Goal: Complete application form: Complete application form

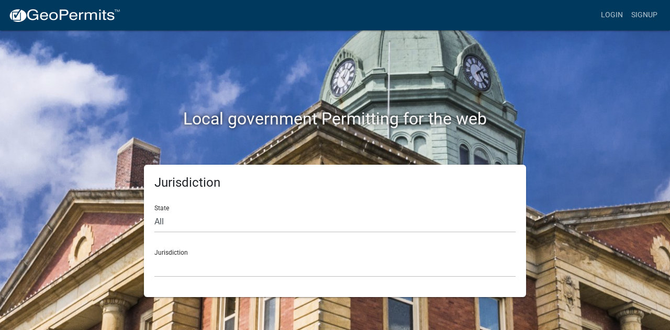
click at [266, 233] on form "State All [US_STATE] [US_STATE] [US_STATE] [US_STATE] [US_STATE] [US_STATE] [US…" at bounding box center [334, 237] width 361 height 81
click at [271, 227] on select "All [US_STATE] [US_STATE] [US_STATE] [US_STATE] [US_STATE] [US_STATE] [US_STATE…" at bounding box center [334, 221] width 361 height 21
select select "[US_STATE]"
click at [154, 211] on select "All [US_STATE] [US_STATE] [US_STATE] [US_STATE] [US_STATE] [US_STATE] [US_STATE…" at bounding box center [334, 221] width 361 height 21
click at [198, 269] on select "City of [GEOGRAPHIC_DATA], [US_STATE] City of [GEOGRAPHIC_DATA], [US_STATE] Cit…" at bounding box center [334, 266] width 361 height 21
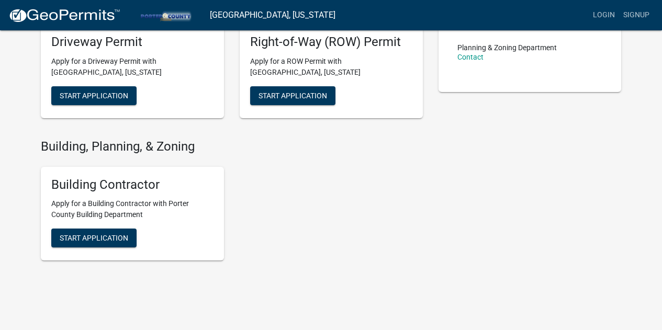
scroll to position [299, 0]
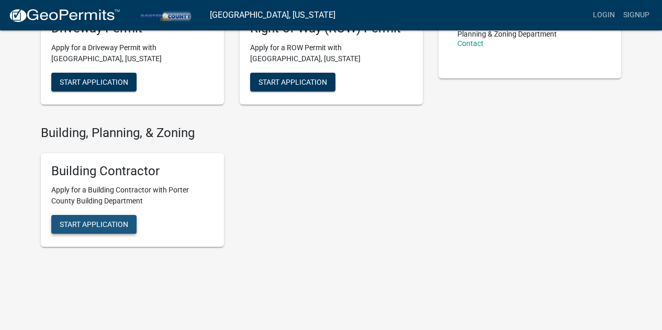
click at [113, 224] on span "Start Application" at bounding box center [94, 224] width 69 height 8
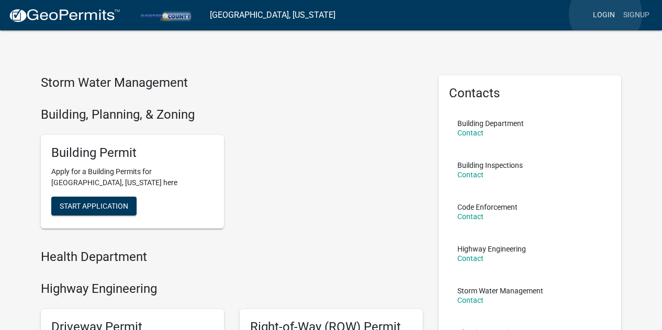
click at [605, 14] on link "Login" at bounding box center [604, 15] width 30 height 20
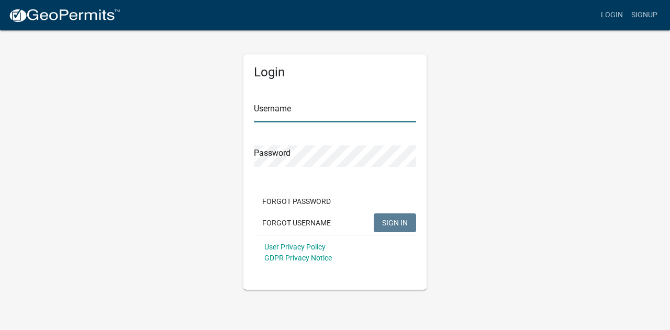
click at [341, 107] on input "Username" at bounding box center [335, 111] width 162 height 21
drag, startPoint x: 0, startPoint y: 0, endPoint x: 506, endPoint y: 108, distance: 517.4
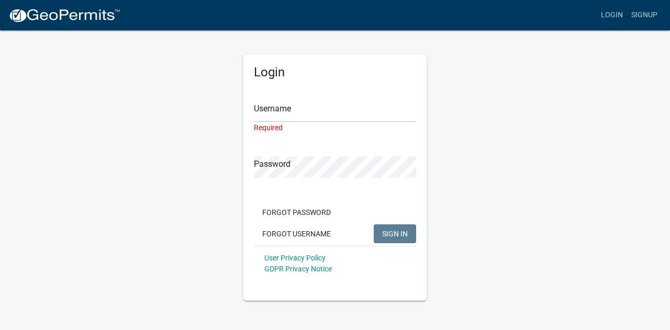
drag, startPoint x: 506, startPoint y: 108, endPoint x: 448, endPoint y: 66, distance: 71.3
click at [448, 66] on div "Login Username Required Password Forgot Password Forgot Username SIGN IN User P…" at bounding box center [335, 165] width 597 height 272
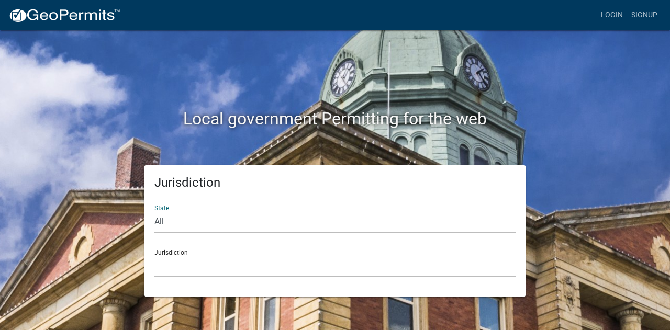
drag, startPoint x: 228, startPoint y: 228, endPoint x: 177, endPoint y: 113, distance: 126.5
drag, startPoint x: 177, startPoint y: 113, endPoint x: 513, endPoint y: 194, distance: 346.1
drag, startPoint x: 513, startPoint y: 194, endPoint x: 383, endPoint y: 226, distance: 134.8
click at [383, 226] on select "All [US_STATE] [US_STATE] [US_STATE] [US_STATE] [US_STATE] [US_STATE] [US_STATE…" at bounding box center [334, 221] width 361 height 21
select select "[US_STATE]"
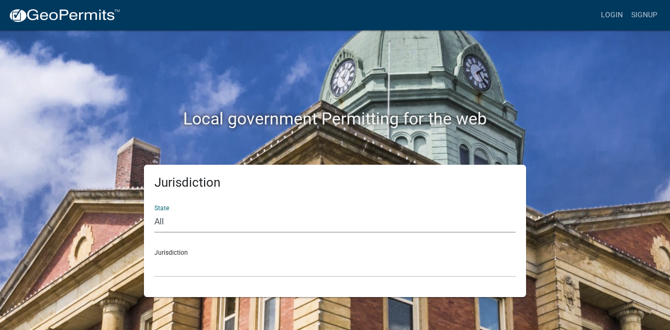
click at [154, 211] on select "All [US_STATE] [US_STATE] [US_STATE] [US_STATE] [US_STATE] [US_STATE] [US_STATE…" at bounding box center [334, 221] width 361 height 21
click at [284, 276] on select "City of [GEOGRAPHIC_DATA], [US_STATE] City of [GEOGRAPHIC_DATA], [US_STATE] Cit…" at bounding box center [334, 266] width 361 height 21
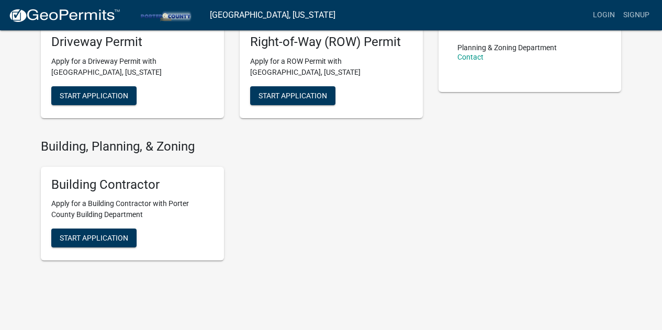
scroll to position [306, 0]
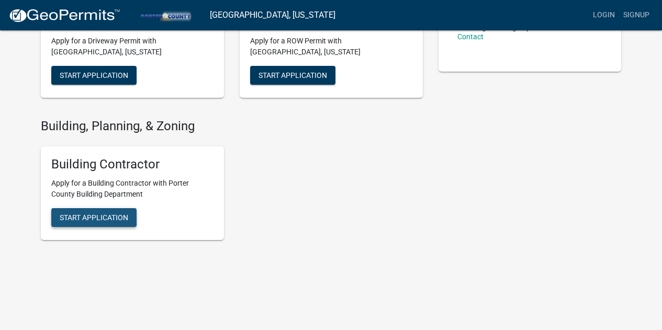
click at [118, 217] on span "Start Application" at bounding box center [94, 218] width 69 height 8
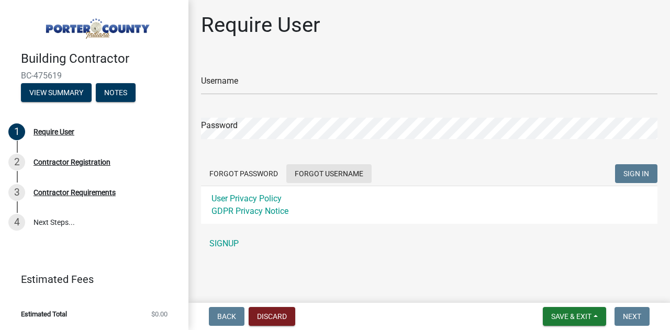
click at [320, 167] on button "Forgot Username" at bounding box center [328, 173] width 85 height 19
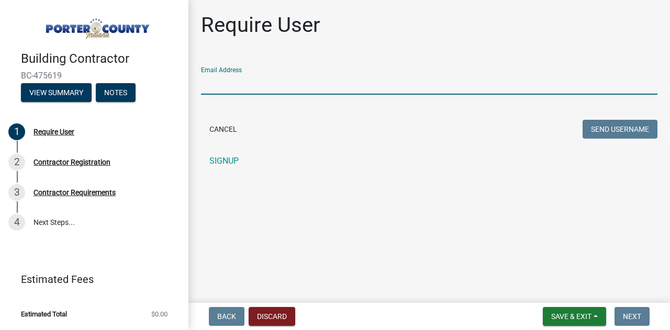
click at [260, 82] on input "Email Address" at bounding box center [429, 83] width 456 height 21
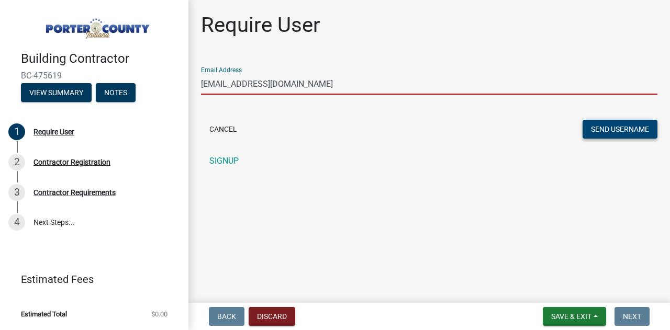
type input "wildgasaway@gmail.com"
click at [610, 130] on button "Send Username" at bounding box center [619, 129] width 75 height 19
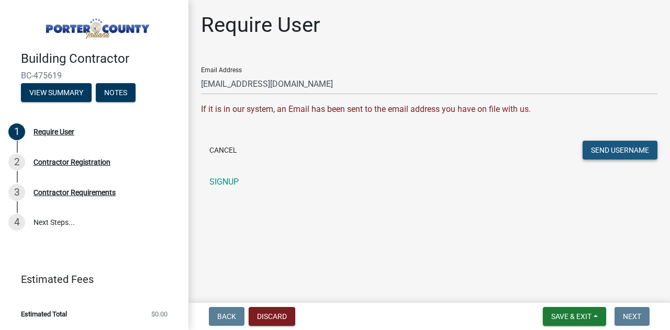
click at [609, 146] on button "Send Username" at bounding box center [619, 150] width 75 height 19
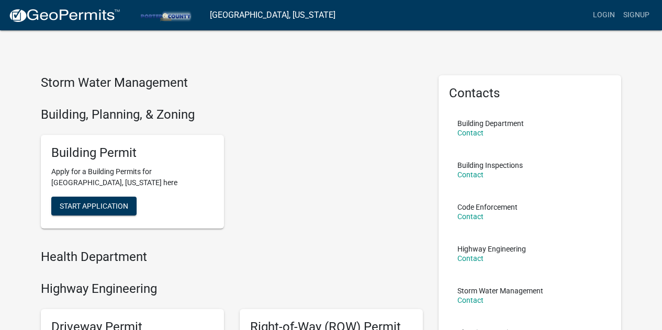
scroll to position [306, 0]
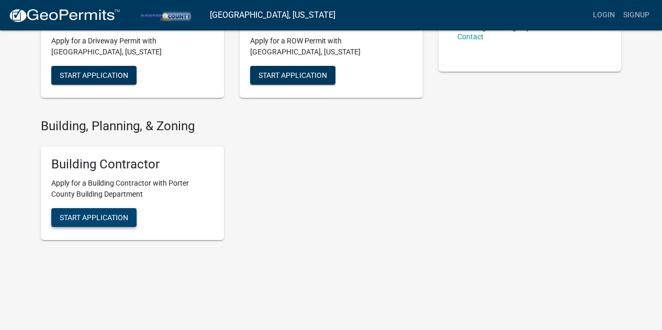
click at [80, 220] on span "Start Application" at bounding box center [94, 218] width 69 height 8
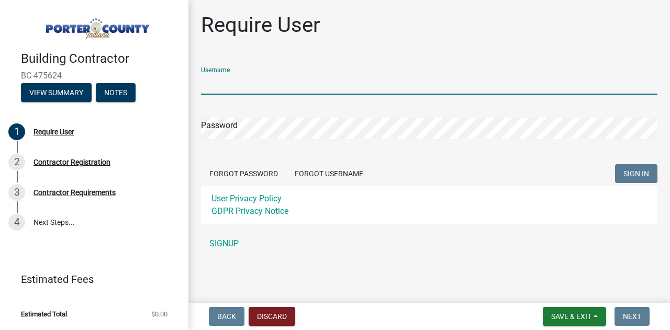
click at [307, 86] on input "Username" at bounding box center [429, 83] width 456 height 21
type input "Danial Gasaway"
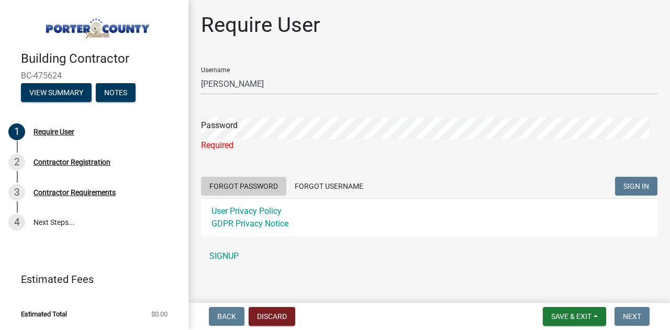
click at [255, 172] on form "Username Danial Gasaway Password Required Forgot Password Forgot Username SIGN …" at bounding box center [429, 148] width 456 height 178
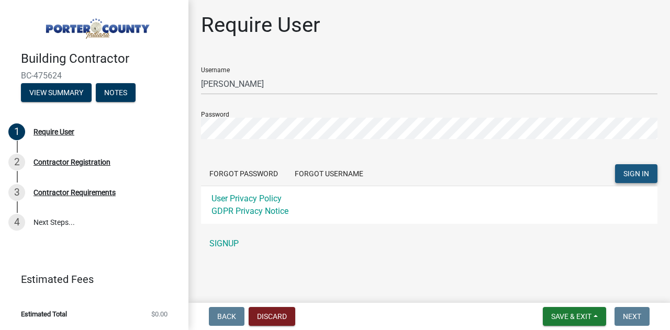
click at [629, 169] on button "SIGN IN" at bounding box center [636, 173] width 42 height 19
click at [636, 169] on button "SIGN IN" at bounding box center [636, 173] width 42 height 19
click at [634, 173] on span "SIGN IN" at bounding box center [636, 174] width 26 height 8
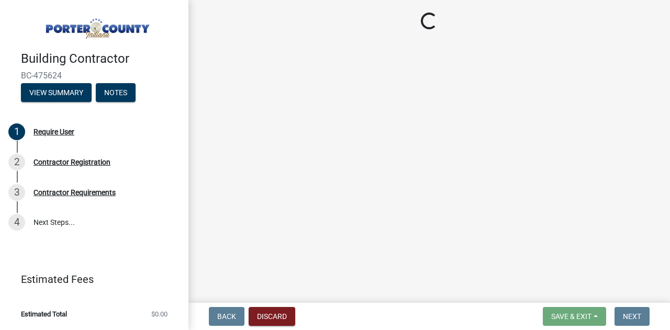
select select "IN"
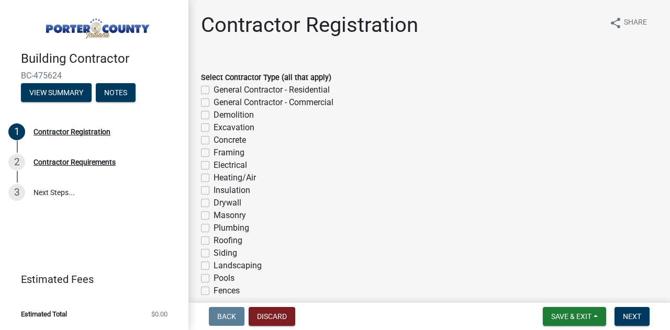
click at [223, 141] on label "Concrete" at bounding box center [230, 140] width 32 height 13
click at [220, 141] on input "Concrete" at bounding box center [217, 137] width 7 height 7
checkbox input "true"
checkbox input "false"
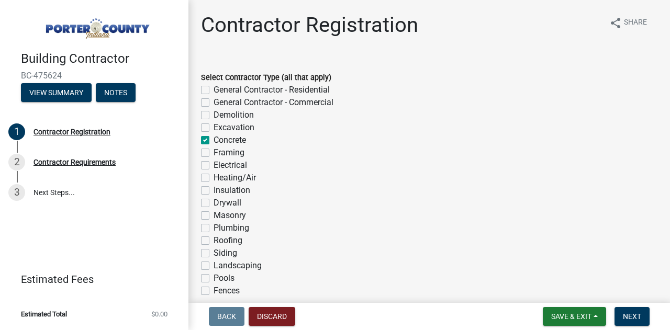
checkbox input "false"
checkbox input "true"
checkbox input "false"
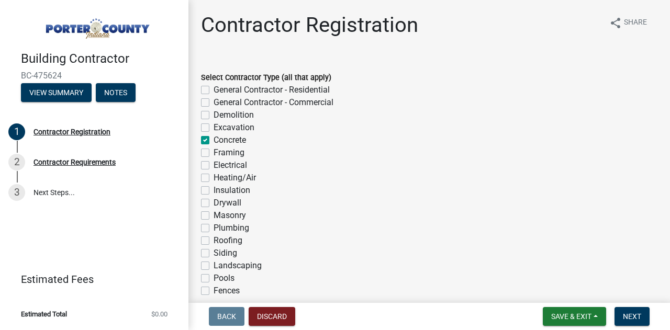
checkbox input "false"
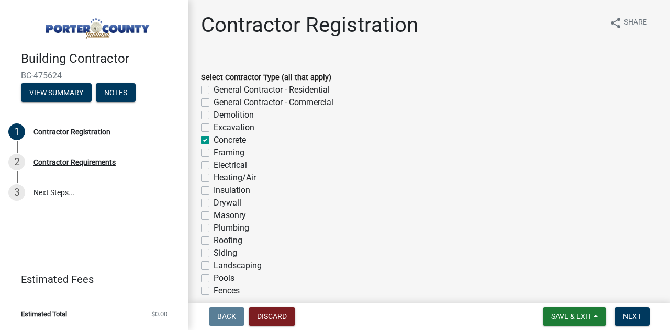
checkbox input "false"
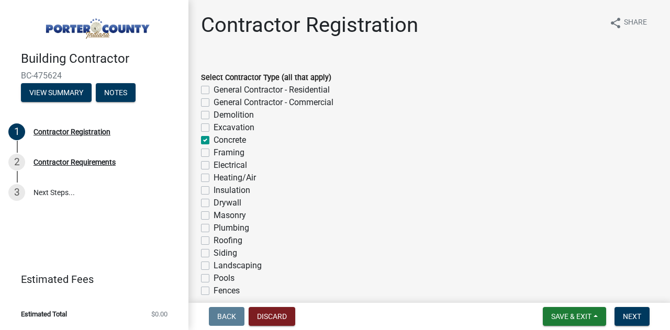
checkbox input "false"
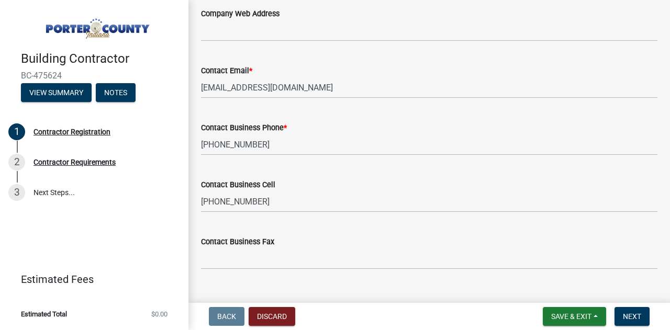
scroll to position [924, 0]
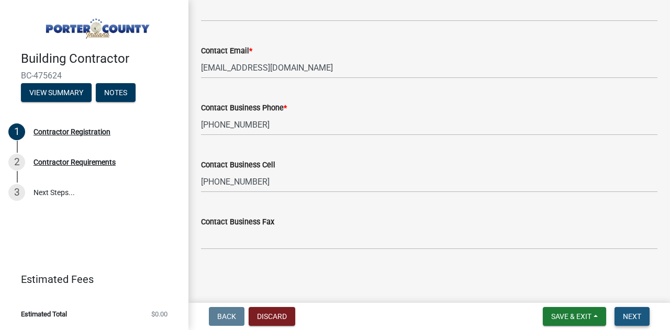
click at [625, 313] on span "Next" at bounding box center [632, 316] width 18 height 8
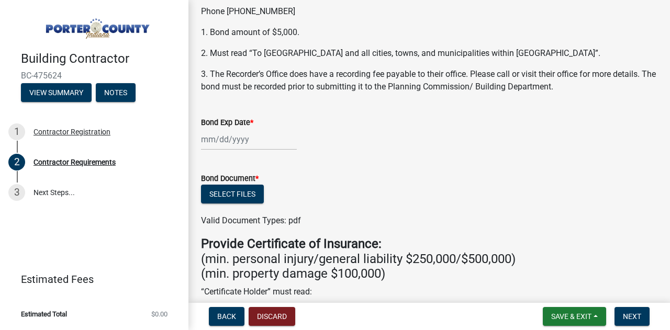
scroll to position [119, 0]
click at [228, 195] on button "Select files" at bounding box center [232, 193] width 63 height 19
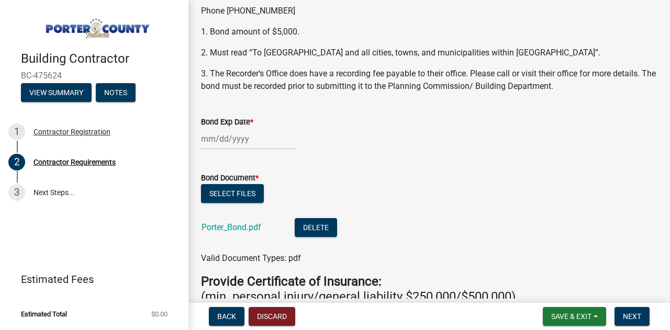
click at [214, 142] on div at bounding box center [249, 138] width 96 height 21
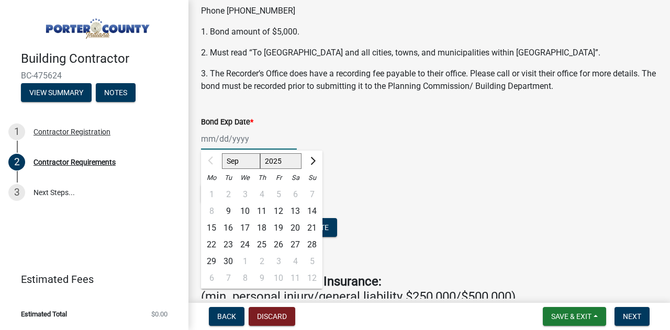
click at [234, 160] on select "Sep Oct Nov Dec" at bounding box center [241, 161] width 38 height 16
click at [283, 162] on select "2025 2026 2027 2028 2029 2030 2031 2032 2033 2034 2035 2036 2037 2038 2039 2040…" at bounding box center [281, 161] width 42 height 16
select select "2026"
click at [260, 153] on select "2025 2026 2027 2028 2029 2030 2031 2032 2033 2034 2035 2036 2037 2038 2039 2040…" at bounding box center [281, 161] width 42 height 16
click at [239, 164] on select "Jan Feb Mar Apr May Jun Jul Aug Sep Oct Nov Dec" at bounding box center [243, 161] width 42 height 16
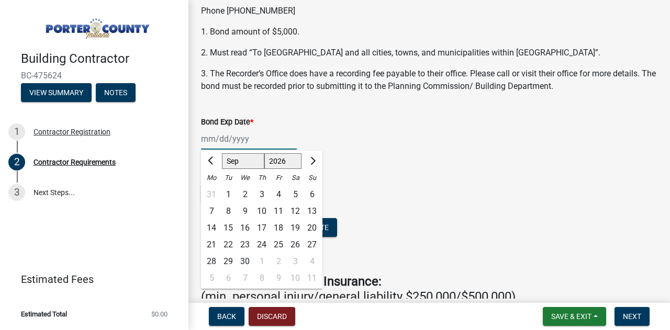
select select "8"
click at [222, 153] on select "Jan Feb Mar Apr May Jun Jul Aug Sep Oct Nov Dec" at bounding box center [243, 161] width 42 height 16
click at [310, 195] on div "2" at bounding box center [312, 194] width 17 height 17
type input "08/02/2026"
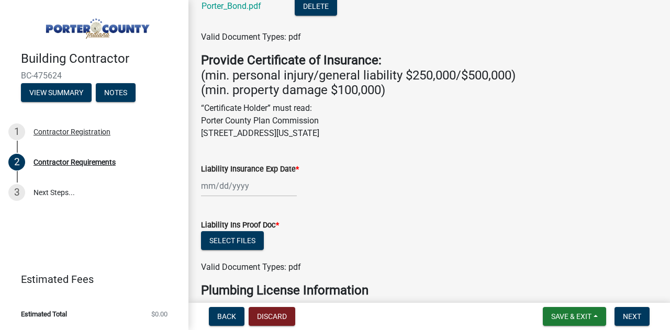
scroll to position [351, 0]
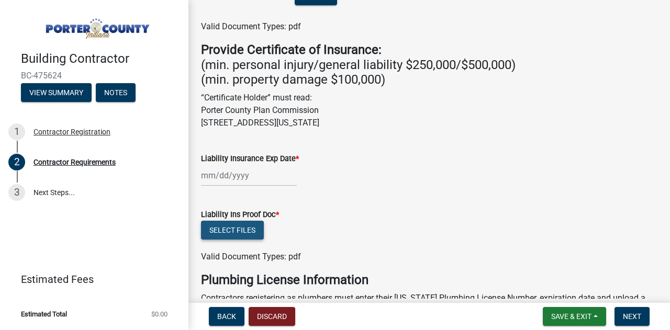
click at [229, 227] on button "Select files" at bounding box center [232, 230] width 63 height 19
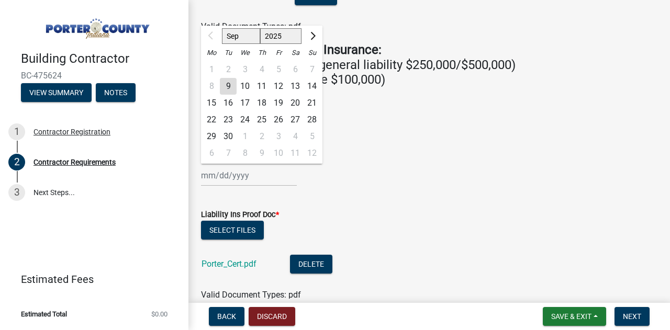
click at [250, 177] on div "Sep Oct Nov Dec 2025 2026 2027 2028 2029 2030 2031 2032 2033 2034 2035 2036 203…" at bounding box center [249, 175] width 96 height 21
click at [287, 39] on select "2025 2026 2027 2028 2029 2030 2031 2032 2033 2034 2035 2036 2037 2038 2039 2040…" at bounding box center [281, 36] width 42 height 16
select select "2026"
click at [260, 28] on select "2025 2026 2027 2028 2029 2030 2031 2032 2033 2034 2035 2036 2037 2038 2039 2040…" at bounding box center [281, 36] width 42 height 16
click at [241, 36] on select "Jan Feb Mar Apr May Jun Jul Aug Sep Oct Nov Dec" at bounding box center [243, 36] width 42 height 16
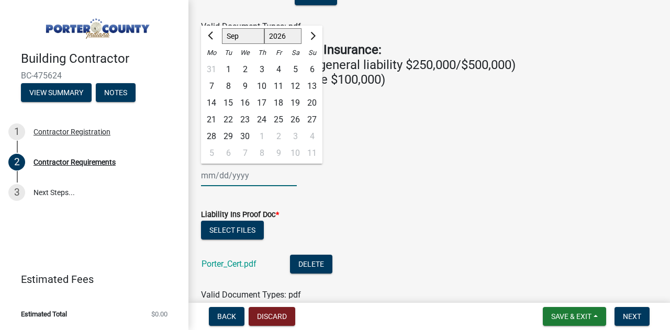
select select "5"
click at [222, 28] on select "Jan Feb Mar Apr May Jun Jul Aug Sep Oct Nov Dec" at bounding box center [243, 36] width 42 height 16
click at [280, 69] on div "1" at bounding box center [278, 69] width 17 height 17
type input "05/01/2026"
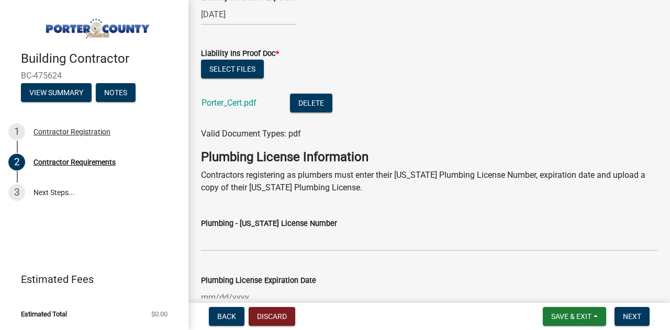
scroll to position [649, 0]
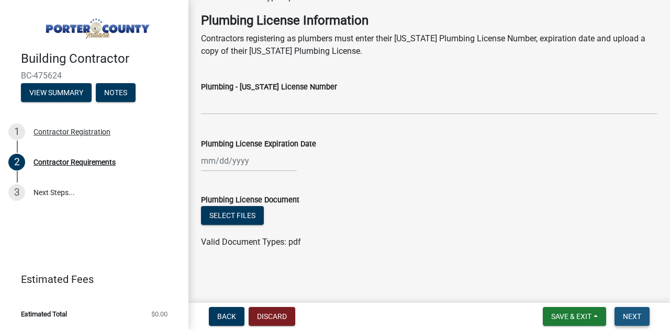
click at [634, 317] on span "Next" at bounding box center [632, 316] width 18 height 8
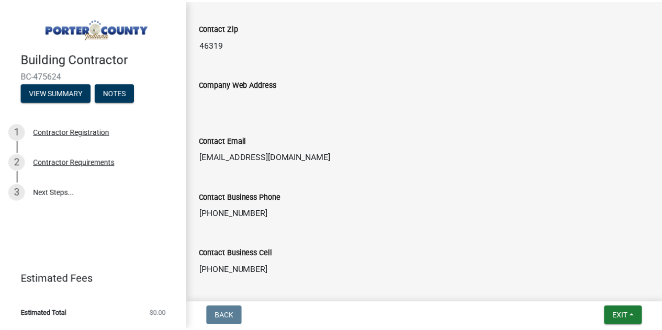
scroll to position [727, 0]
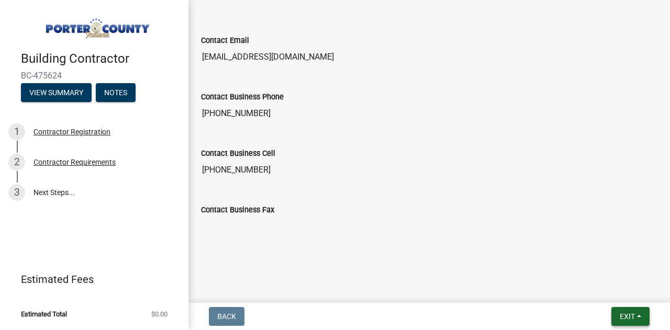
click at [629, 315] on span "Exit" at bounding box center [627, 316] width 15 height 8
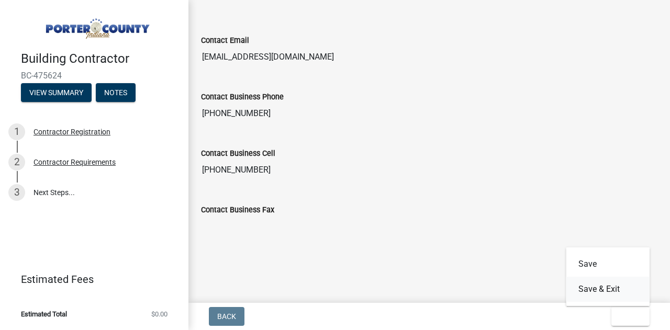
click at [607, 286] on button "Save & Exit" at bounding box center [608, 289] width 84 height 25
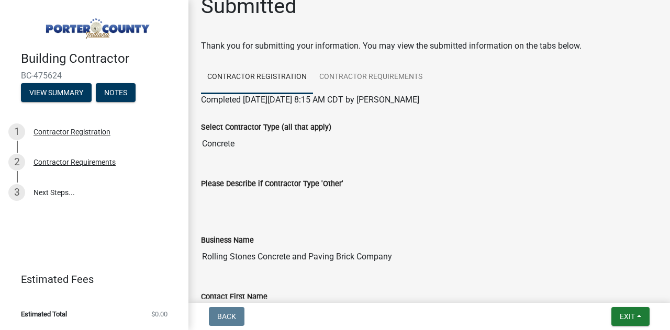
scroll to position [19, 0]
drag, startPoint x: 500, startPoint y: 220, endPoint x: 524, endPoint y: 104, distance: 119.1
click at [514, 136] on input "Concrete" at bounding box center [429, 143] width 456 height 21
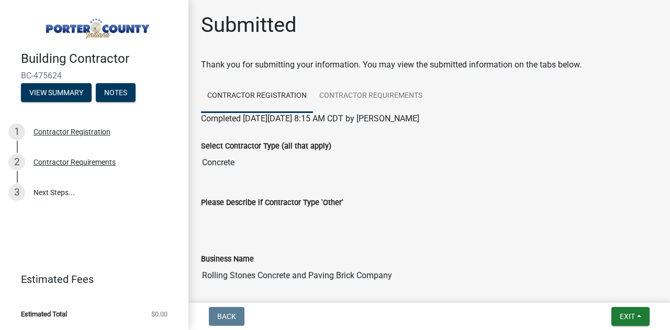
scroll to position [1, 0]
click at [58, 191] on link "3 Next Steps..." at bounding box center [94, 192] width 188 height 30
click at [373, 94] on link "Contractor Requirements" at bounding box center [371, 95] width 116 height 33
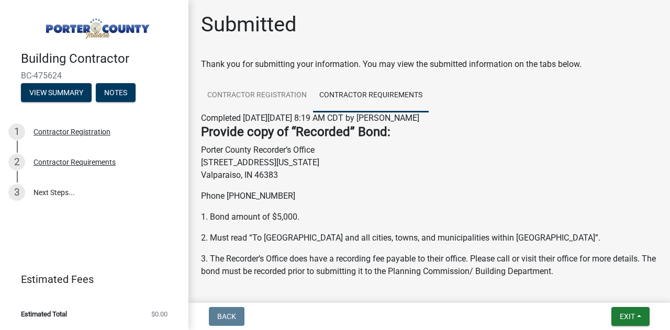
scroll to position [0, 0]
click at [71, 88] on button "View Summary" at bounding box center [56, 92] width 71 height 19
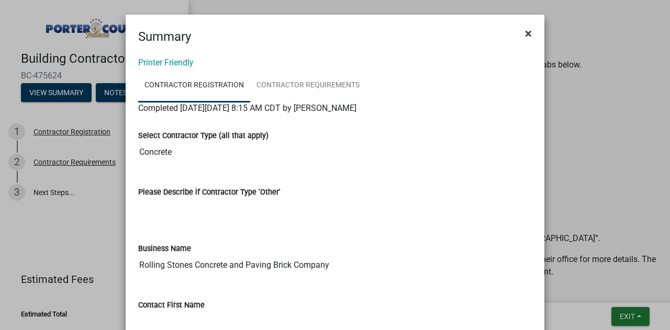
click at [525, 30] on span "×" at bounding box center [528, 33] width 7 height 15
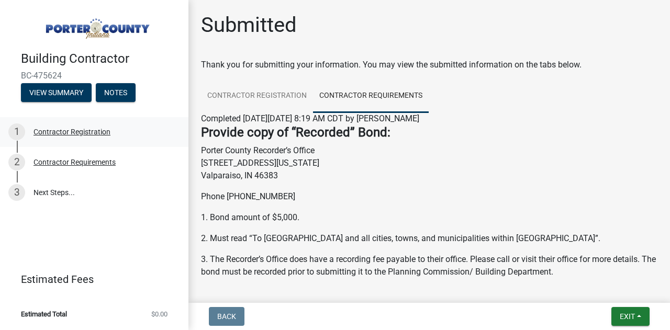
click at [98, 133] on div "Contractor Registration" at bounding box center [71, 131] width 77 height 7
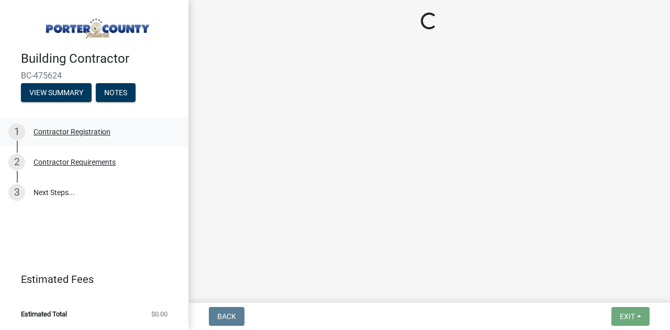
select select "IN"
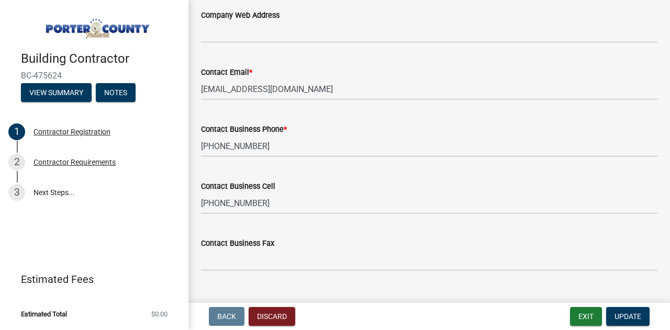
scroll to position [924, 0]
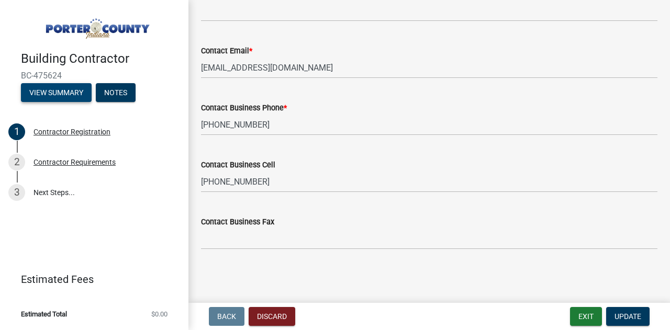
click at [48, 89] on button "View Summary" at bounding box center [56, 92] width 71 height 19
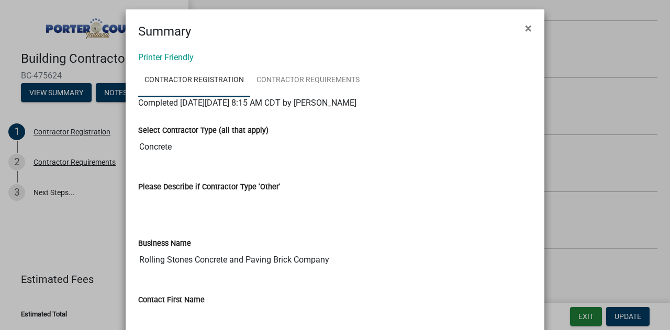
scroll to position [0, 0]
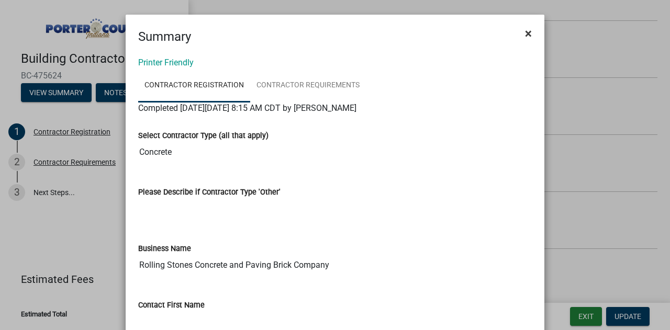
click at [525, 37] on span "×" at bounding box center [528, 33] width 7 height 15
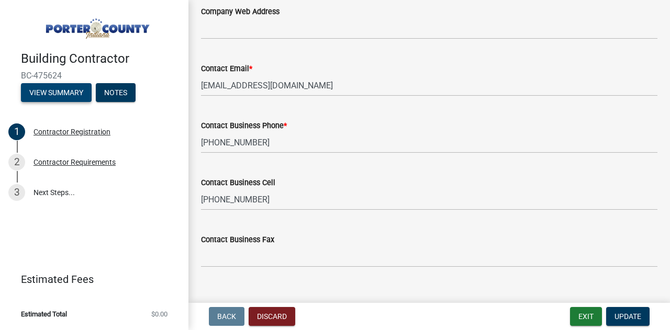
scroll to position [924, 0]
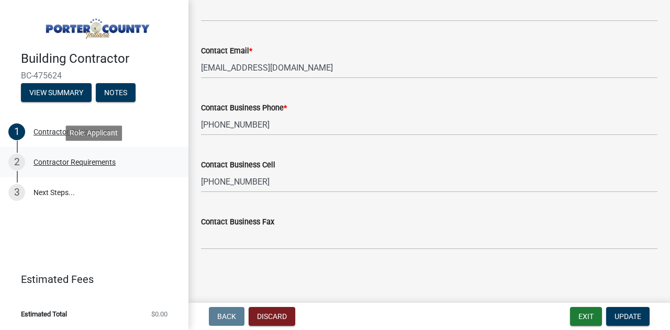
click at [94, 160] on div "Contractor Requirements" at bounding box center [74, 162] width 82 height 7
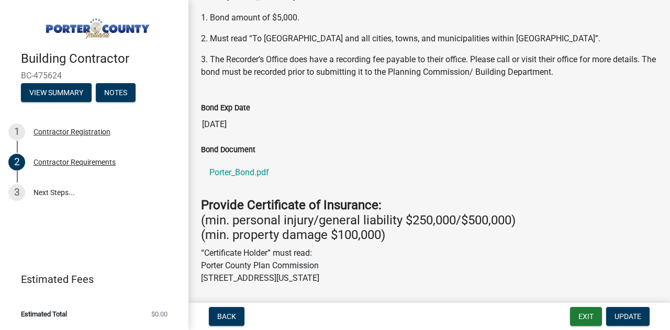
scroll to position [126, 0]
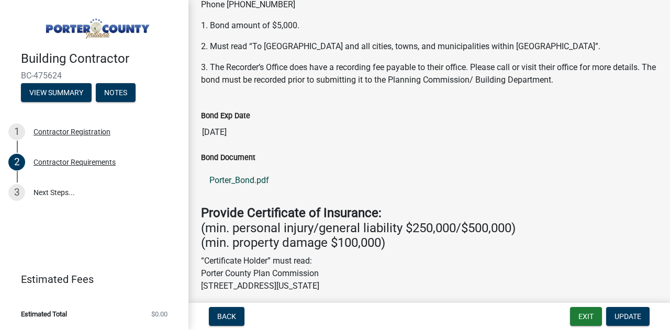
click at [264, 177] on link "Porter_Bond.pdf" at bounding box center [429, 180] width 456 height 25
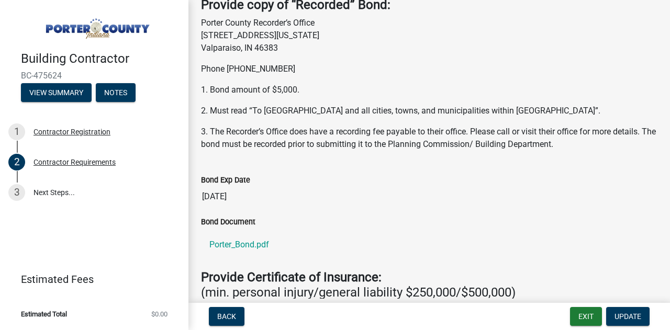
scroll to position [61, 0]
click at [638, 322] on button "Update" at bounding box center [627, 316] width 43 height 19
click at [629, 316] on span "Update" at bounding box center [627, 316] width 27 height 8
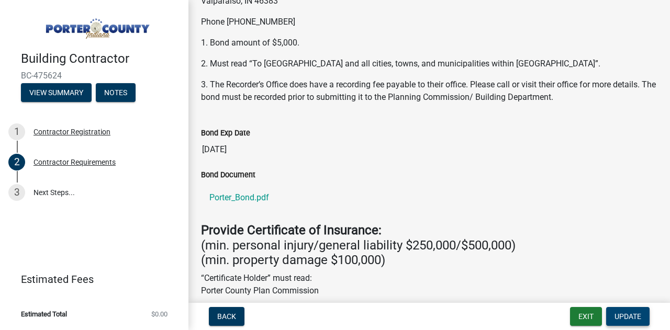
scroll to position [117, 0]
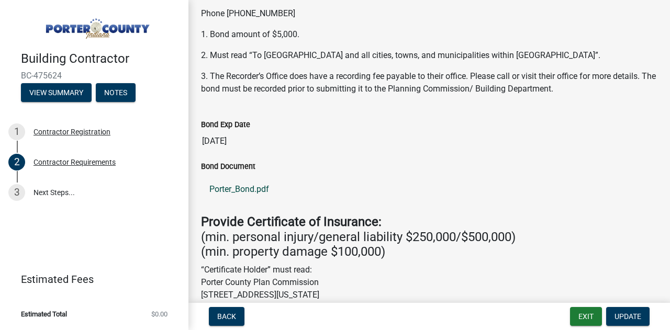
click at [243, 187] on link "Porter_Bond.pdf" at bounding box center [429, 189] width 456 height 25
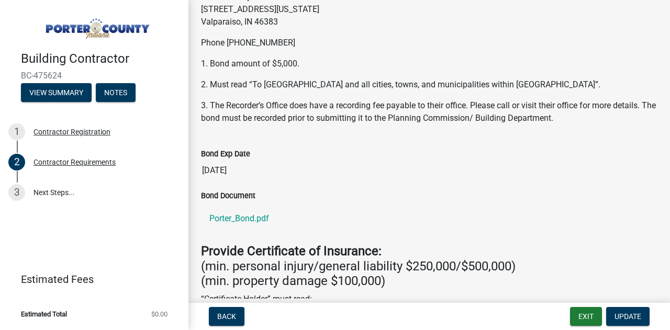
scroll to position [88, 0]
click at [218, 216] on link "Porter_Bond.pdf" at bounding box center [429, 218] width 456 height 25
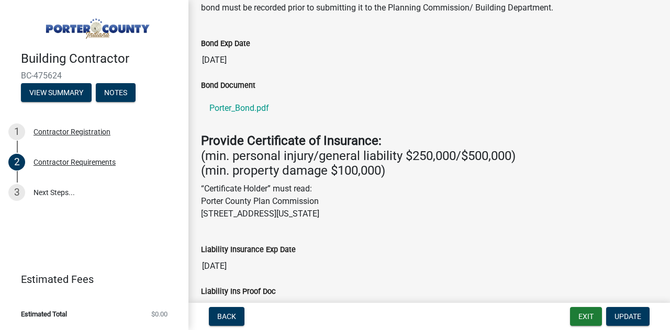
scroll to position [197, 0]
click at [60, 91] on button "View Summary" at bounding box center [56, 92] width 71 height 19
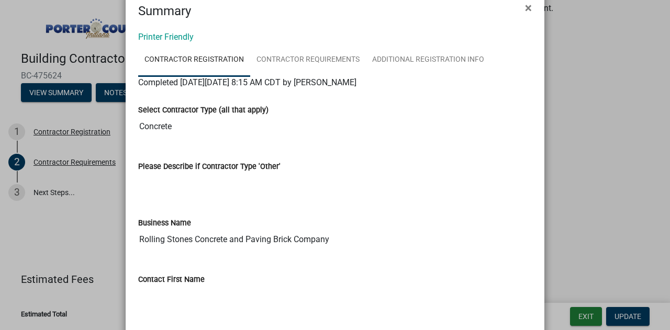
scroll to position [0, 0]
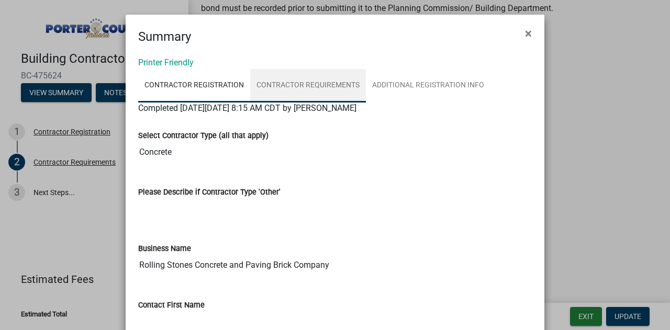
click at [315, 87] on link "Contractor Requirements" at bounding box center [308, 85] width 116 height 33
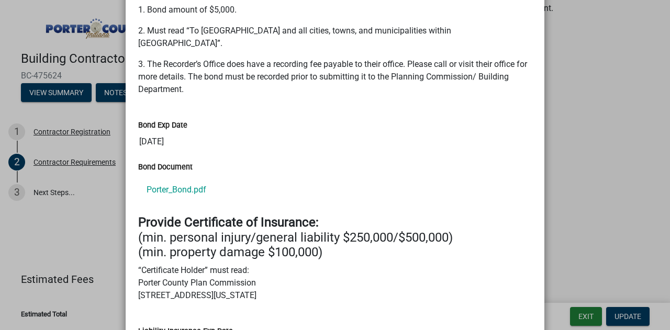
scroll to position [200, 0]
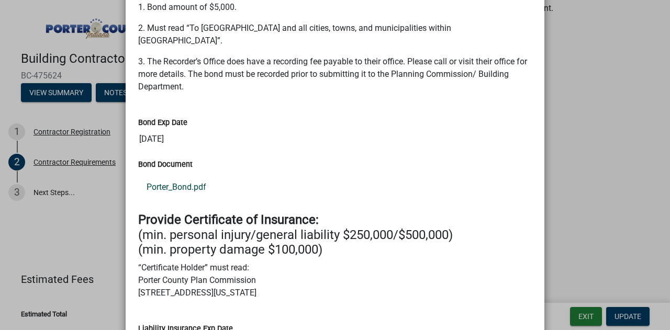
click at [172, 177] on link "Porter_Bond.pdf" at bounding box center [335, 187] width 394 height 25
click at [172, 178] on link "Porter_Bond.pdf" at bounding box center [335, 187] width 394 height 25
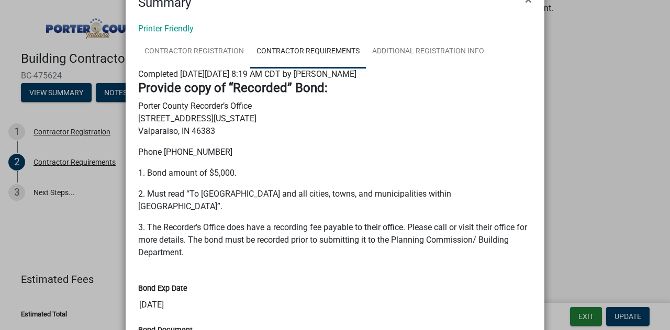
scroll to position [0, 0]
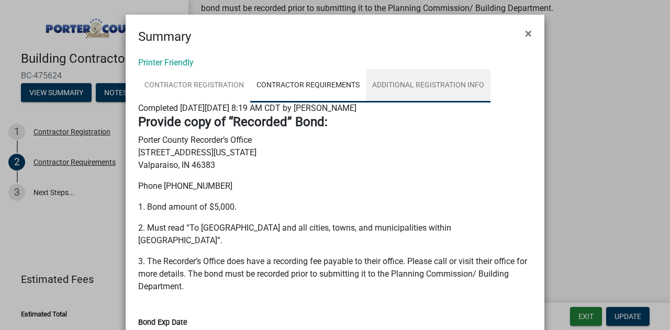
click at [407, 83] on link "Additional Registration Info" at bounding box center [428, 85] width 125 height 33
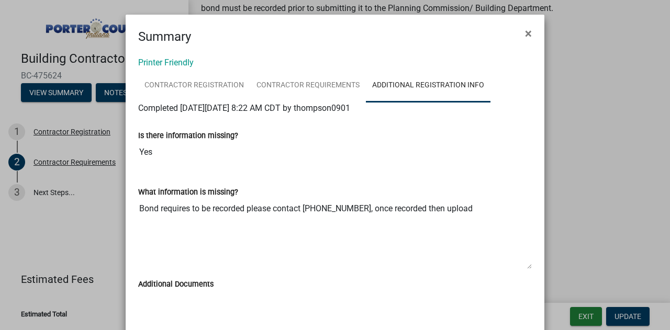
scroll to position [55, 0]
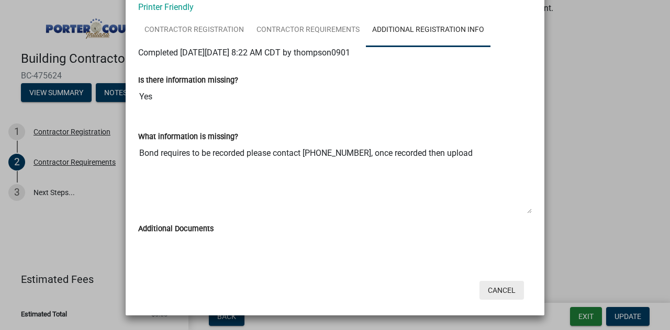
click at [499, 288] on button "Cancel" at bounding box center [501, 290] width 44 height 19
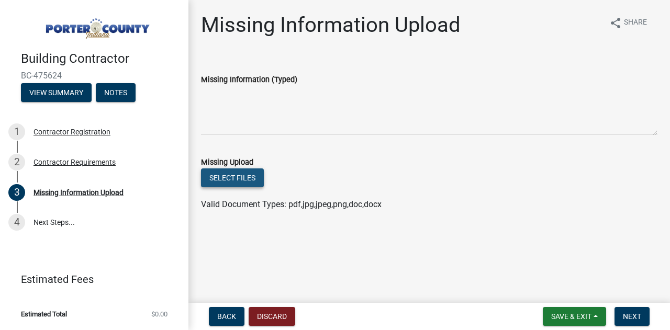
click at [243, 176] on button "Select files" at bounding box center [232, 178] width 63 height 19
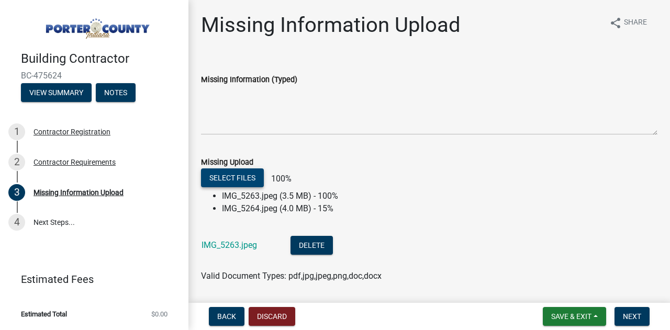
scroll to position [34, 0]
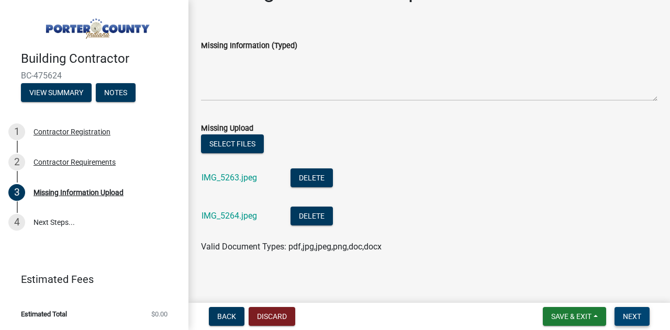
click at [637, 314] on span "Next" at bounding box center [632, 316] width 18 height 8
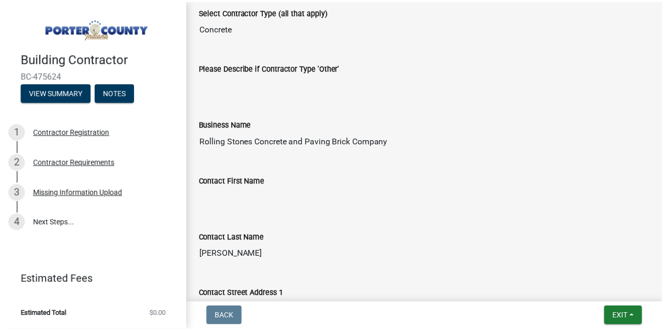
scroll to position [0, 0]
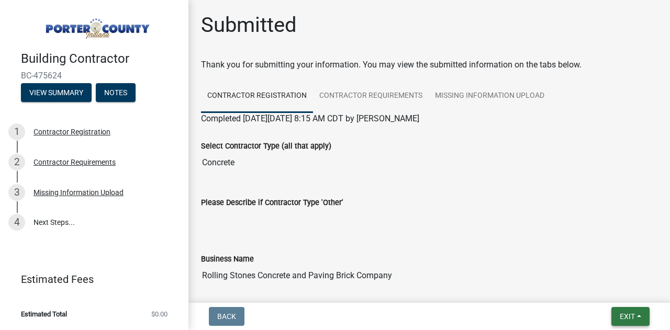
click at [627, 319] on span "Exit" at bounding box center [627, 316] width 15 height 8
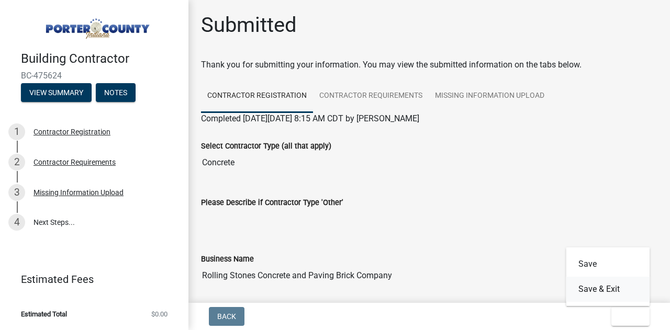
click at [602, 285] on button "Save & Exit" at bounding box center [608, 289] width 84 height 25
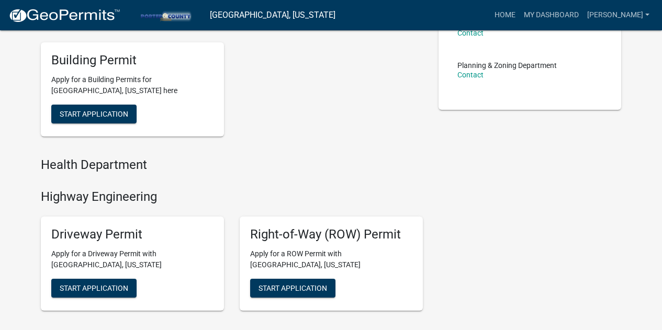
scroll to position [391, 0]
